Goal: Task Accomplishment & Management: Manage account settings

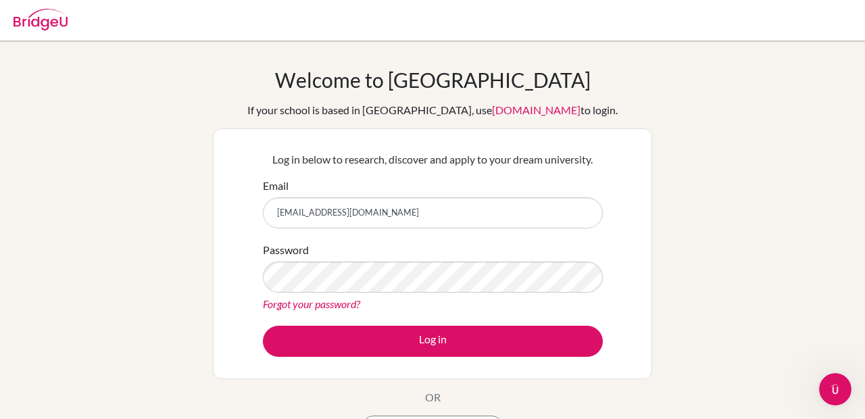
type input "[EMAIL_ADDRESS][DOMAIN_NAME]"
click at [403, 296] on div "Forgot your password?" at bounding box center [433, 304] width 340 height 16
click at [466, 247] on div "Password Forgot your password?" at bounding box center [433, 277] width 340 height 70
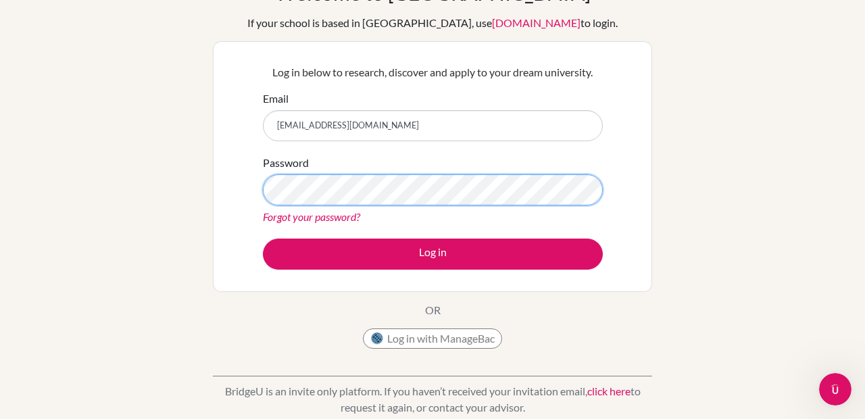
scroll to position [80, 0]
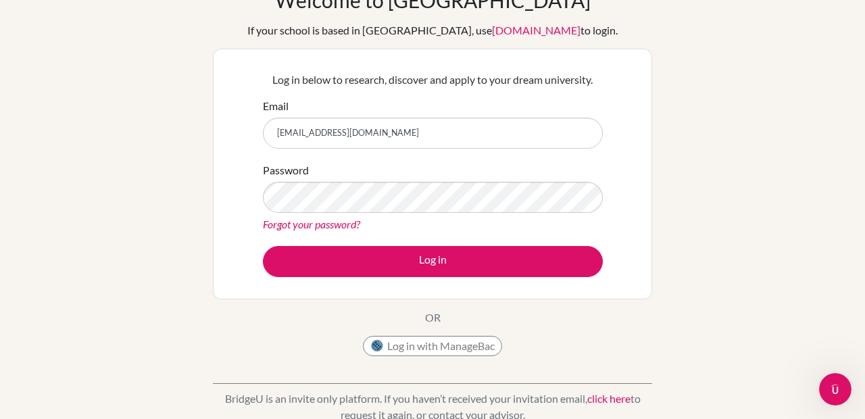
click at [355, 225] on link "Forgot your password?" at bounding box center [311, 224] width 97 height 13
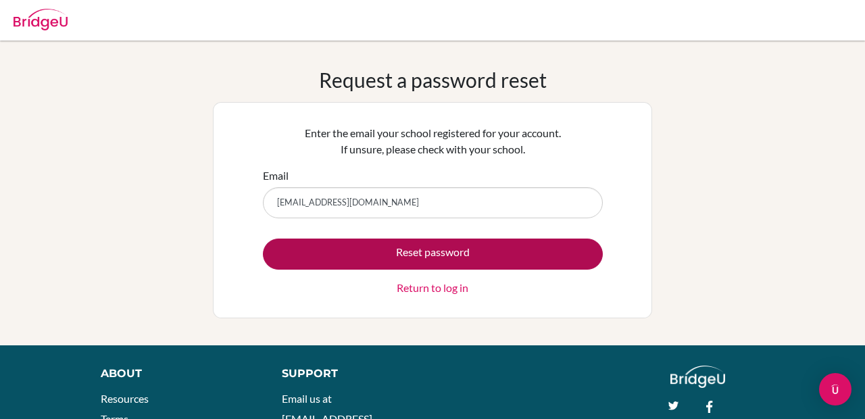
type input "[EMAIL_ADDRESS][DOMAIN_NAME]"
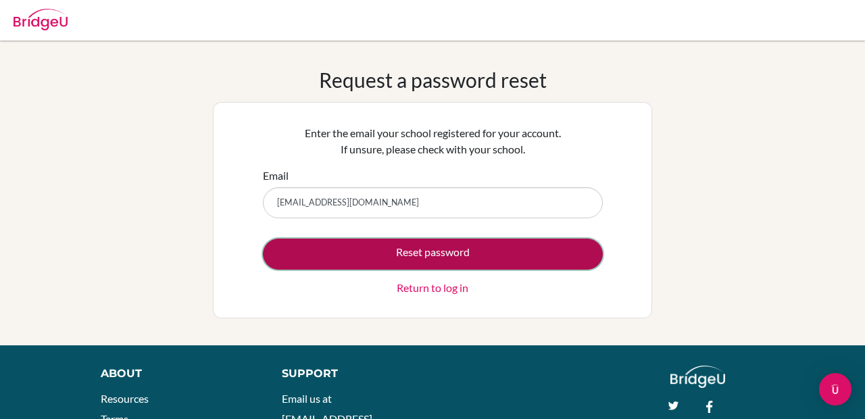
click at [405, 260] on button "Reset password" at bounding box center [433, 254] width 340 height 31
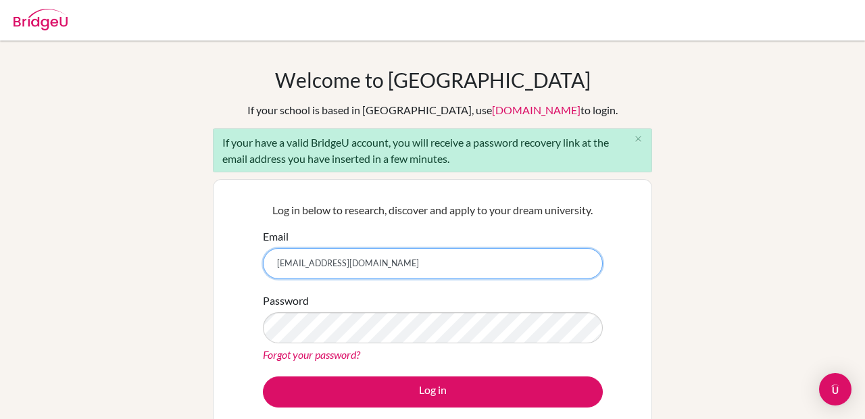
type input "ciponcons@ans.edu.ni"
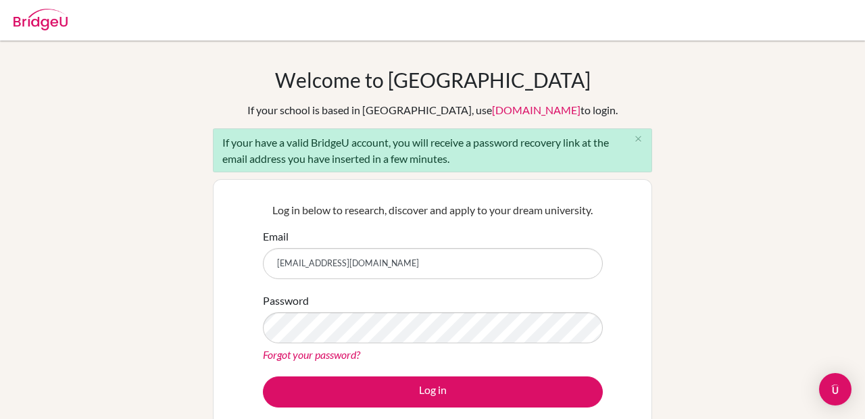
click at [320, 355] on link "Forgot your password?" at bounding box center [311, 354] width 97 height 13
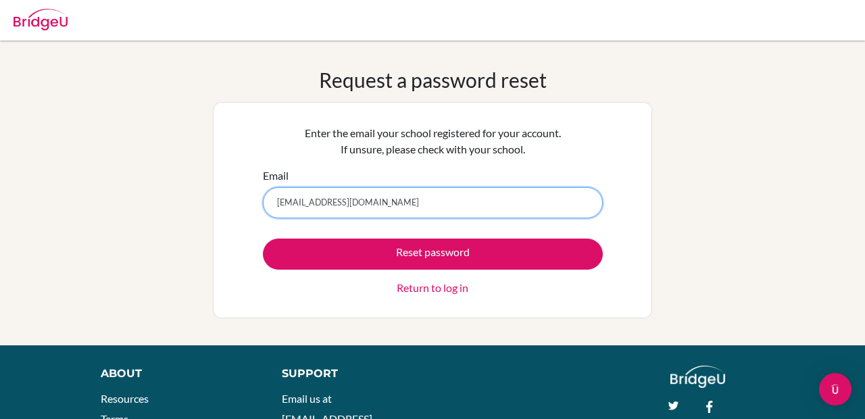
type input "ciponcons@ans.edu.ni"
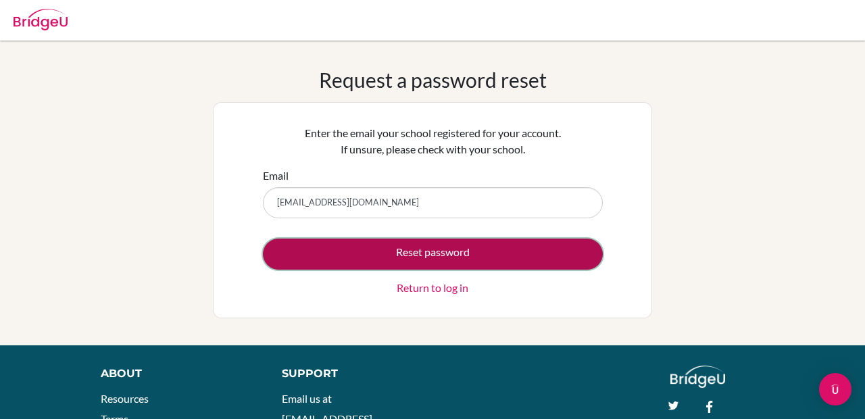
click at [458, 252] on button "Reset password" at bounding box center [433, 254] width 340 height 31
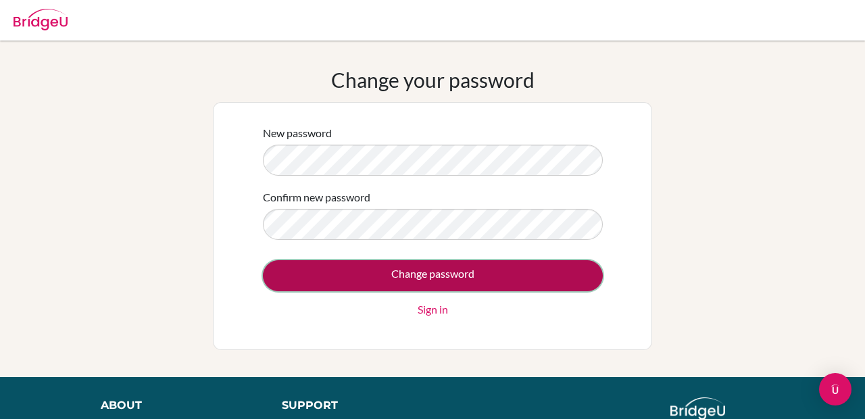
click at [375, 275] on input "Change password" at bounding box center [433, 275] width 340 height 31
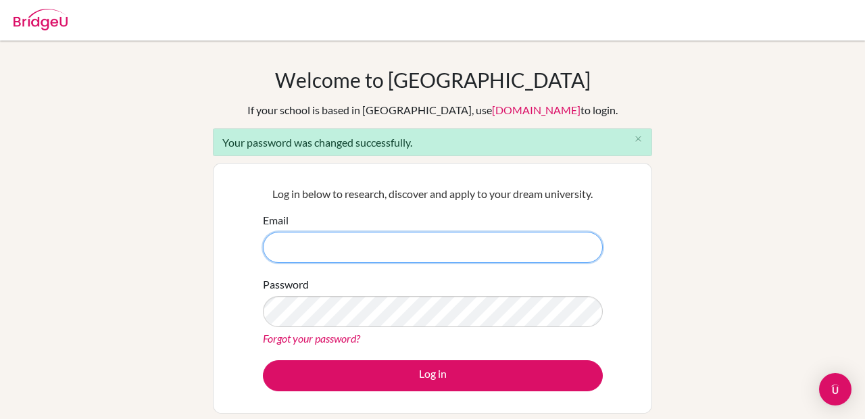
type input "ciponcons@ans.edu.ni"
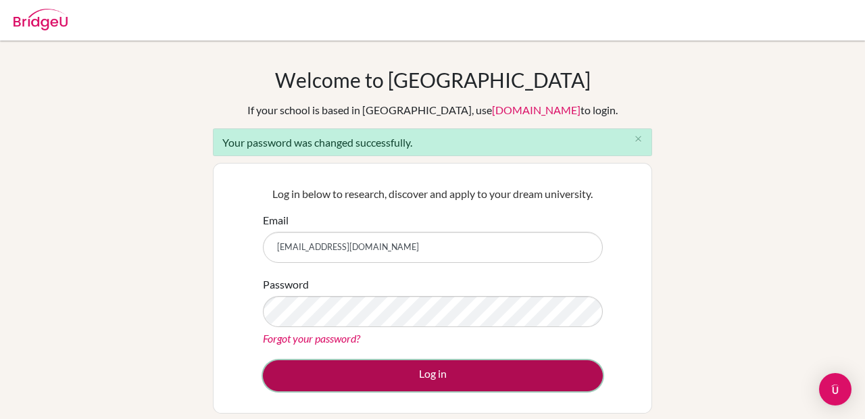
click at [440, 379] on button "Log in" at bounding box center [433, 375] width 340 height 31
